Goal: Task Accomplishment & Management: Manage account settings

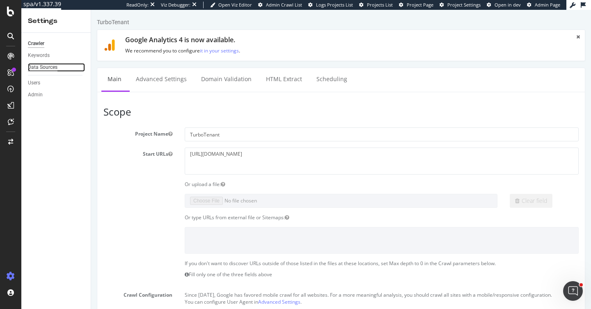
click at [43, 64] on div "Data Sources" at bounding box center [43, 67] width 30 height 9
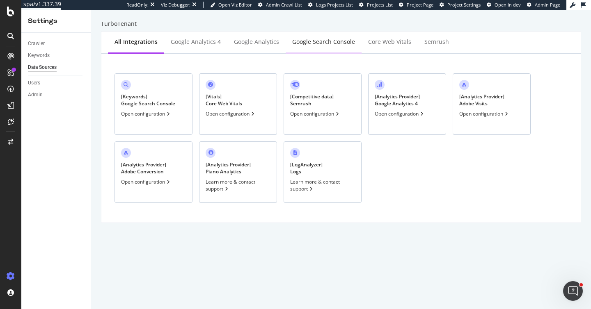
click at [310, 47] on div "Google Search Console" at bounding box center [324, 42] width 76 height 23
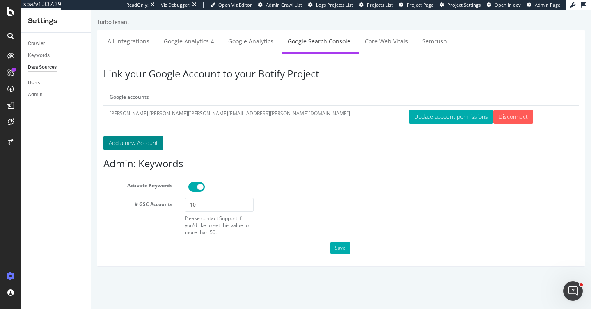
click at [122, 142] on button "Add a new Account" at bounding box center [133, 143] width 60 height 14
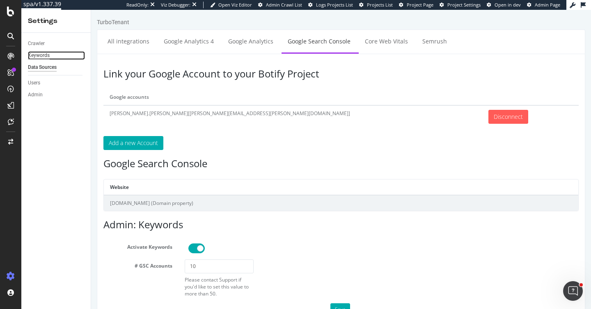
click at [38, 59] on div "Keywords" at bounding box center [39, 55] width 22 height 9
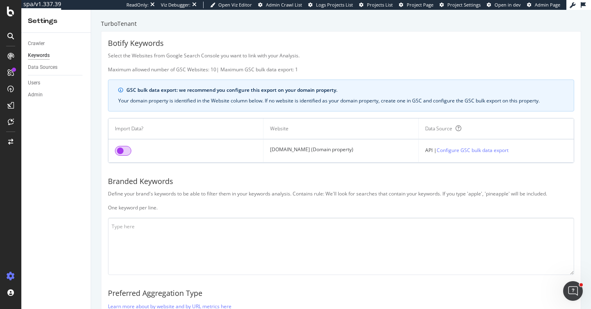
click at [128, 153] on input "checkbox" at bounding box center [123, 151] width 16 height 10
click at [279, 150] on td "[DOMAIN_NAME] (Domain property)" at bounding box center [340, 150] width 155 height 23
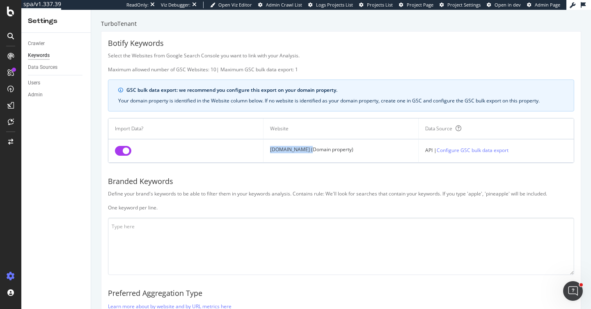
drag, startPoint x: 308, startPoint y: 149, endPoint x: 268, endPoint y: 149, distance: 39.8
click at [268, 149] on td "[DOMAIN_NAME] (Domain property)" at bounding box center [340, 150] width 155 height 23
copy td "[DOMAIN_NAME]"
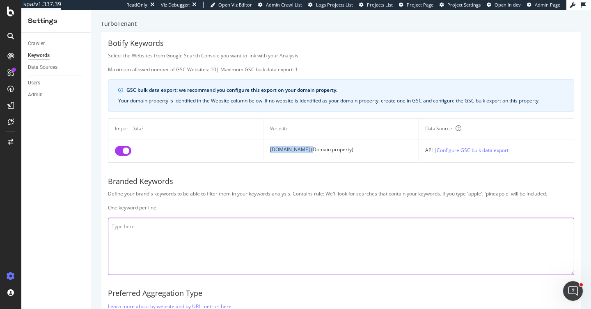
click at [128, 234] on textarea at bounding box center [341, 246] width 466 height 57
paste textarea "turbotentant turbotenanat turbotennant turbotentent turbotennent turbotenent tu…"
paste textarea "[DOMAIN_NAME] [DOMAIN_NAME] [DOMAIN_NAME] [DOMAIN_NAME] [DOMAIN_NAME] [DOMAIN_N…"
click at [114, 262] on textarea "turbotentant turbotenanat turbotennant turbotentent turbotennent turbotenent tu…" at bounding box center [341, 246] width 466 height 57
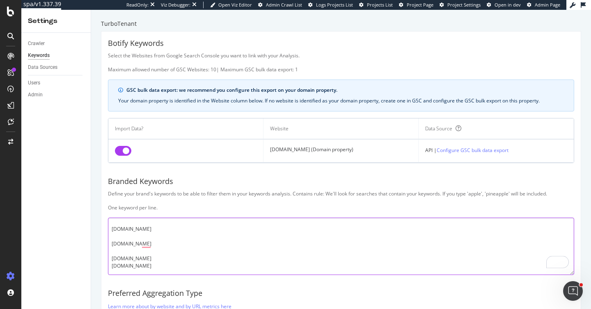
click at [115, 252] on textarea "turbotentant turbotenanat turbotennant turbotentent turbotennent turbotenent tu…" at bounding box center [341, 246] width 466 height 57
click at [117, 246] on textarea "turbotentant turbotenanat turbotennant turbotentent turbotennent turbotenent tu…" at bounding box center [341, 246] width 466 height 57
click at [119, 237] on textarea "turbotentant turbotenanat turbotennant turbotentent turbotennent turbotenent tu…" at bounding box center [341, 246] width 466 height 57
click at [120, 246] on textarea "turbotentant turbotenanat turbotennant turbotentent turbotennent turbotenent tu…" at bounding box center [341, 246] width 466 height 57
click at [116, 234] on textarea "turbotentant turbotenanat turbotennant turbotentent turbotennent turbotenent tu…" at bounding box center [341, 246] width 466 height 57
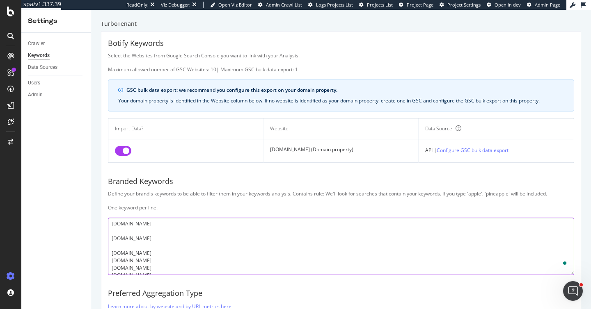
click at [117, 244] on textarea "turbotentant turbotenanat turbotennant turbotentent turbotennent turbotenent tu…" at bounding box center [341, 246] width 466 height 57
click at [115, 228] on textarea "turbotentant turbotenanat turbotennant turbotentent turbotennent turbotenent tu…" at bounding box center [341, 246] width 466 height 57
click at [115, 238] on textarea "turbotentant turbotenanat turbotennant turbotentent turbotennent turbotenent tu…" at bounding box center [341, 246] width 466 height 57
click at [120, 240] on textarea "turbotentant turbotenanat turbotennant turbotentent turbotennent turbotenent tu…" at bounding box center [341, 246] width 466 height 57
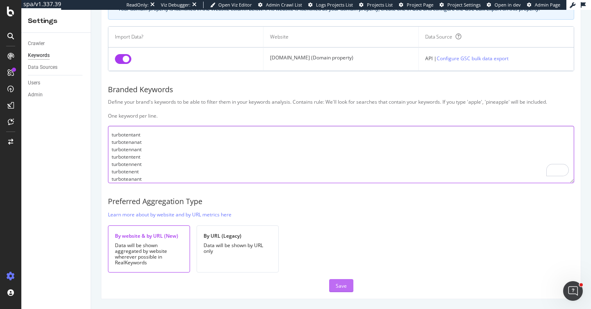
type textarea "turbotentant turbotenanat turbotennant turbotentent turbotennent turbotenent tu…"
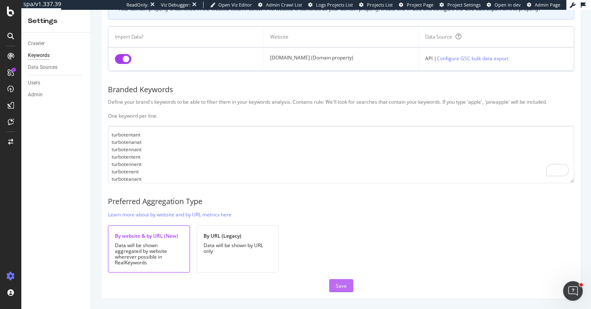
click at [338, 286] on div "Save" at bounding box center [341, 286] width 11 height 7
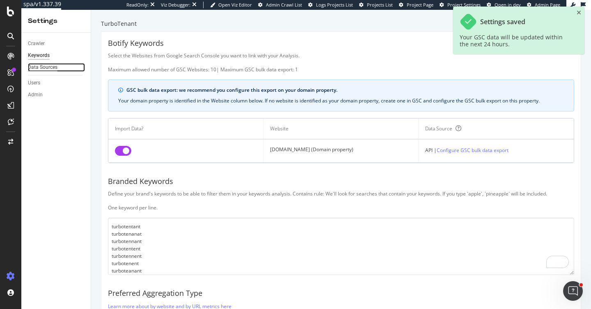
click at [54, 70] on div "Data Sources" at bounding box center [43, 67] width 30 height 9
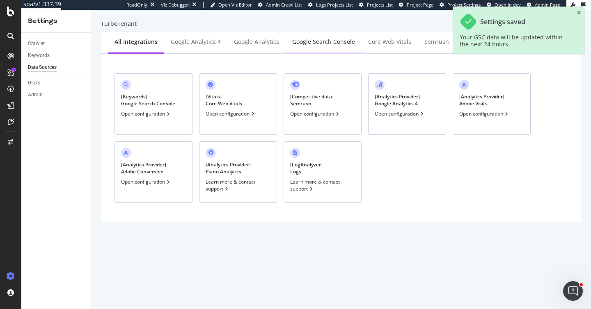
click at [318, 44] on div "Google Search Console" at bounding box center [323, 42] width 63 height 8
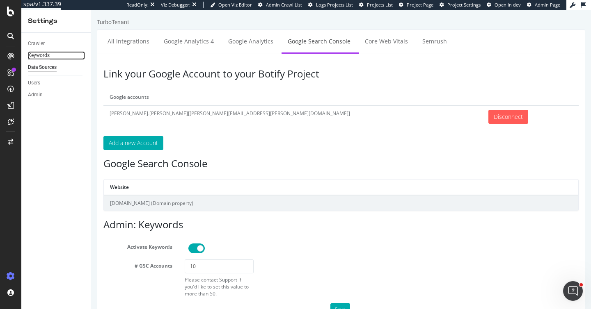
click at [39, 58] on div "Keywords" at bounding box center [39, 55] width 22 height 9
